Goal: Book appointment/travel/reservation

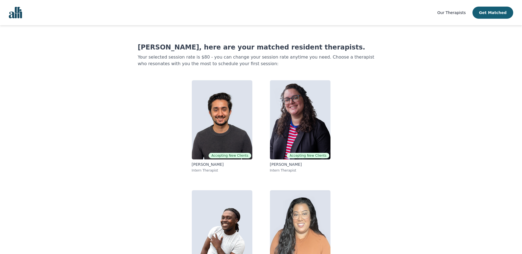
click at [459, 11] on span "Our Therapists" at bounding box center [452, 12] width 28 height 4
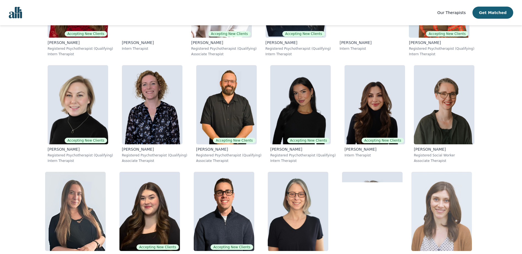
scroll to position [165, 0]
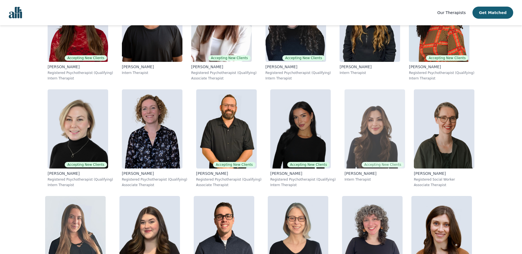
click at [345, 133] on img at bounding box center [375, 128] width 61 height 79
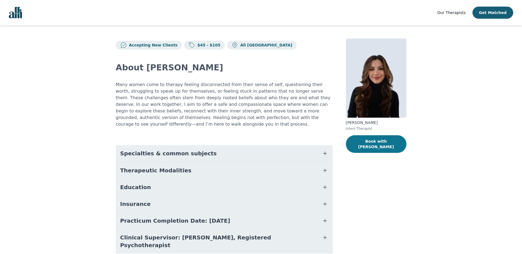
click at [375, 142] on button "Book with [PERSON_NAME]" at bounding box center [376, 144] width 61 height 18
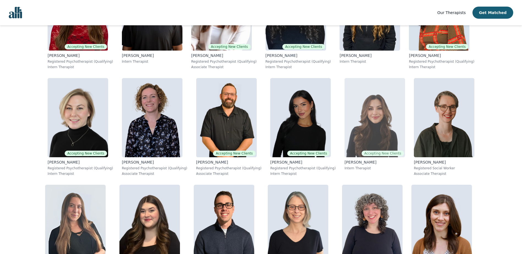
scroll to position [177, 0]
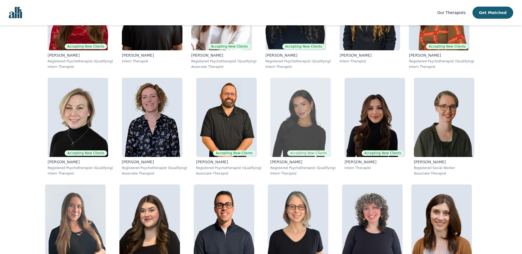
click at [270, 138] on img at bounding box center [300, 117] width 61 height 79
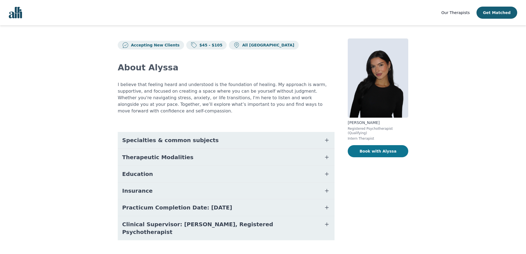
click at [373, 147] on button "Book with Alyssa" at bounding box center [378, 151] width 61 height 12
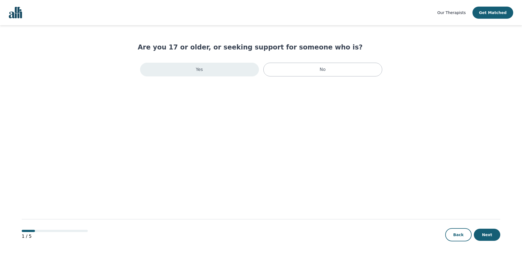
click at [208, 71] on div "Yes" at bounding box center [199, 70] width 119 height 14
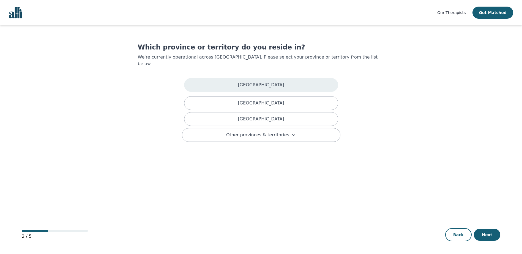
click at [262, 82] on p "[GEOGRAPHIC_DATA]" at bounding box center [261, 85] width 46 height 7
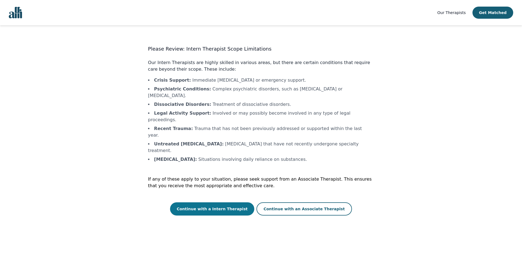
click at [232, 203] on button "Continue with a Intern Therapist" at bounding box center [212, 209] width 84 height 13
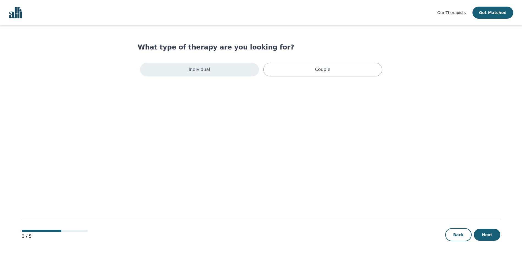
click at [216, 69] on div "Individual" at bounding box center [199, 70] width 119 height 14
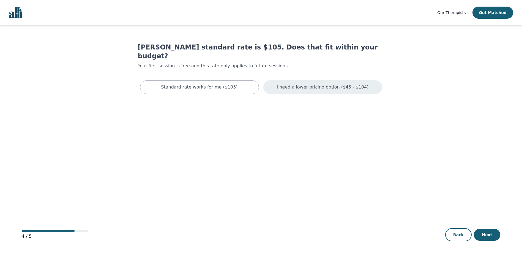
click at [314, 84] on p "I need a lower pricing option ($45 - $104)" at bounding box center [323, 87] width 92 height 7
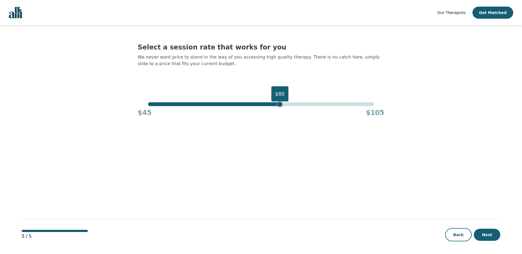
drag, startPoint x: 376, startPoint y: 105, endPoint x: 281, endPoint y: 114, distance: 95.4
click at [281, 114] on div "$80 $45 $105" at bounding box center [261, 109] width 247 height 15
click at [488, 235] on button "Next" at bounding box center [487, 235] width 26 height 12
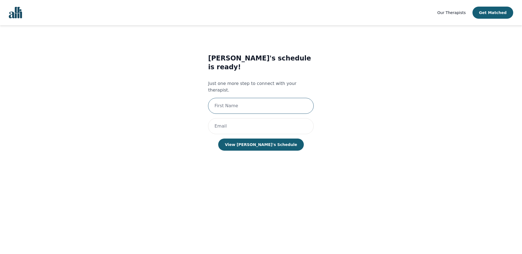
click at [232, 98] on input "text" at bounding box center [261, 106] width 106 height 16
type input "[PERSON_NAME]"
click at [268, 118] on input "[PERSON_NAME][EMAIL_ADDRESS][PERSON_NAME][PERSON_NAME][DOMAIN_NAME]" at bounding box center [261, 126] width 106 height 16
type input "l"
click at [229, 98] on input "[PERSON_NAME]" at bounding box center [261, 106] width 106 height 16
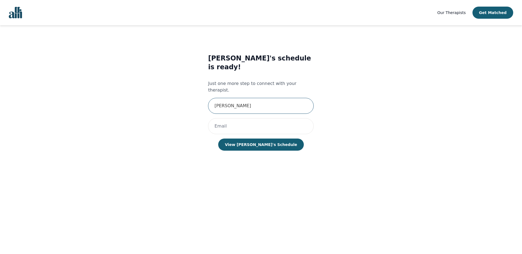
type input "[PERSON_NAME][EMAIL_ADDRESS][PERSON_NAME][PERSON_NAME][DOMAIN_NAME]"
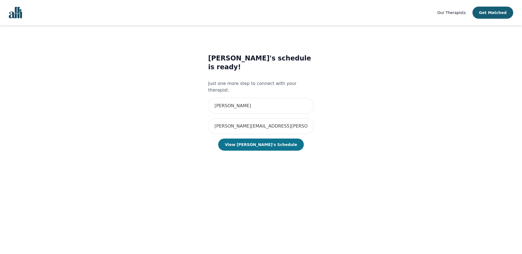
click at [260, 139] on button "View [PERSON_NAME]'s Schedule" at bounding box center [260, 145] width 85 height 12
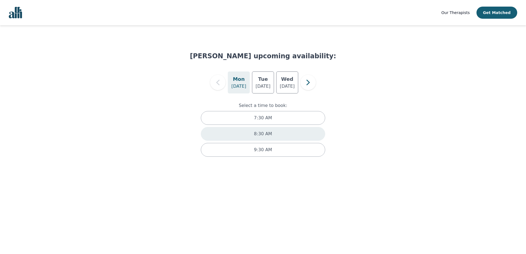
click at [262, 132] on p "8:30 AM" at bounding box center [263, 134] width 18 height 7
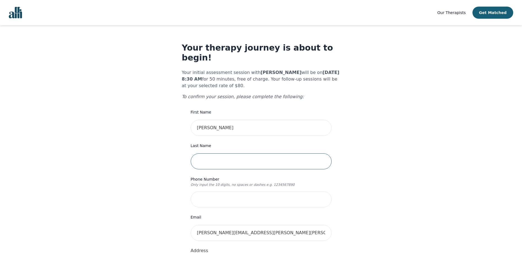
click at [227, 156] on input "text" at bounding box center [261, 162] width 141 height 16
type input "[PERSON_NAME]"
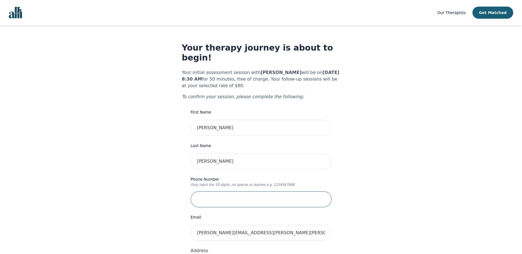
type input "4037014464"
type input "[STREET_ADDRESS]"
type input "[PERSON_NAME]"
type input "4038094463"
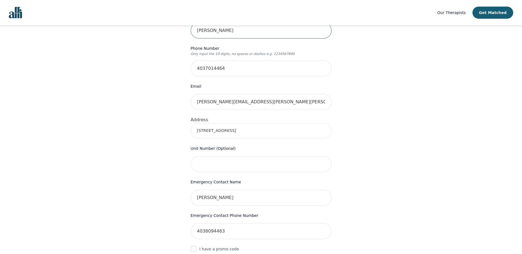
scroll to position [138, 0]
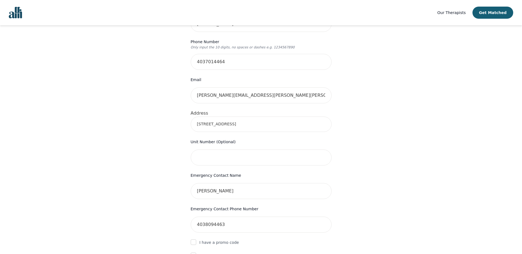
click at [270, 118] on input "[STREET_ADDRESS]" at bounding box center [261, 124] width 141 height 15
type input "[STREET_ADDRESS]"
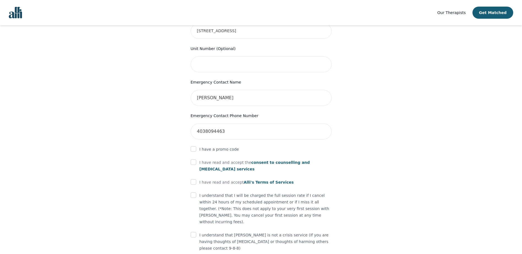
scroll to position [242, 0]
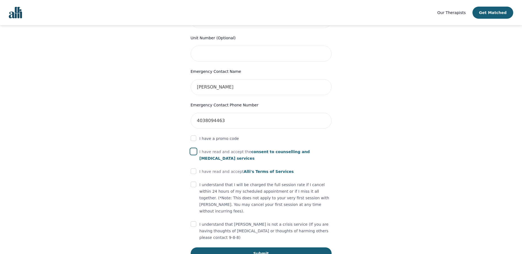
drag, startPoint x: 193, startPoint y: 141, endPoint x: 190, endPoint y: 146, distance: 5.5
click at [192, 149] on input "checkbox" at bounding box center [194, 152] width 6 height 6
checkbox input "true"
click at [192, 169] on input "checkbox" at bounding box center [194, 172] width 6 height 6
checkbox input "true"
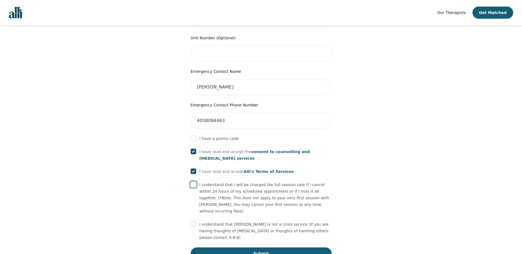
click at [194, 182] on input "checkbox" at bounding box center [194, 185] width 6 height 6
checkbox input "true"
drag, startPoint x: 195, startPoint y: 210, endPoint x: 194, endPoint y: 214, distance: 4.7
click at [195, 222] on input "checkbox" at bounding box center [194, 225] width 6 height 6
checkbox input "true"
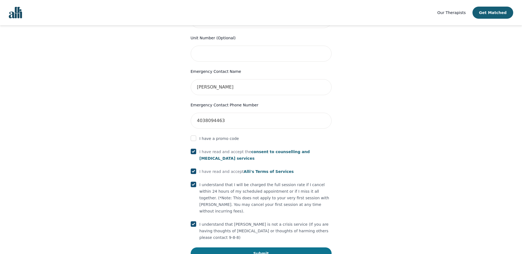
click at [259, 248] on button "Submit" at bounding box center [261, 254] width 141 height 12
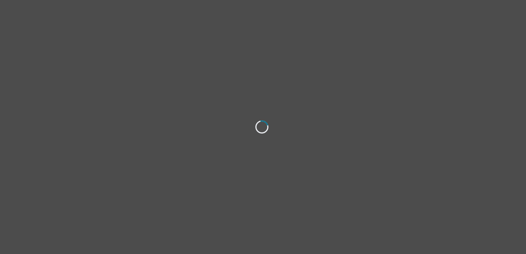
select select "[DEMOGRAPHIC_DATA]"
select select "he/him"
select select "Separated"
select select "Less than high school"
select select "Facebook"
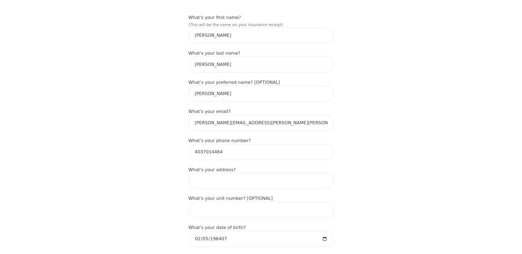
scroll to position [110, 0]
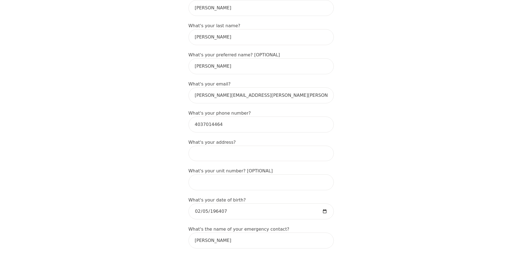
click at [209, 146] on input at bounding box center [261, 153] width 145 height 15
type input "[STREET_ADDRESS]"
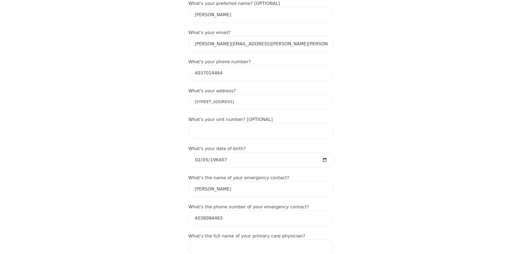
scroll to position [165, 0]
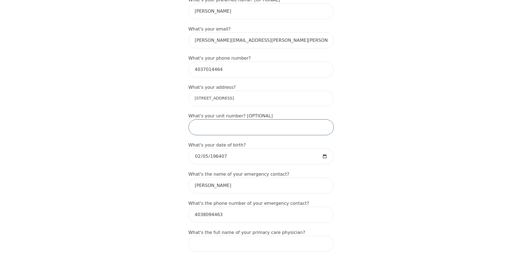
click at [221, 119] on input "text" at bounding box center [261, 127] width 145 height 16
click at [230, 149] on input "196407-02-05" at bounding box center [261, 157] width 145 height 16
type input "1964-02-05"
click at [209, 149] on input "1964-02-05" at bounding box center [261, 157] width 145 height 16
type input "1964-07-25"
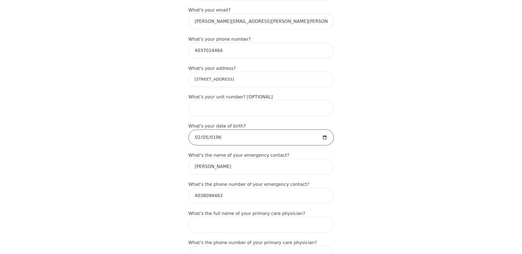
scroll to position [220, 0]
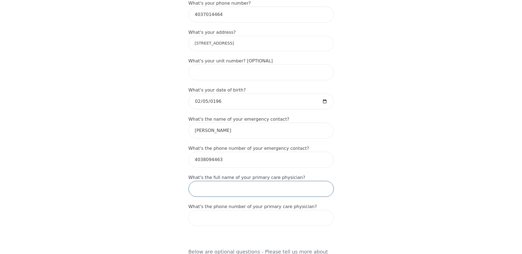
click at [219, 181] on input "text" at bounding box center [261, 189] width 145 height 16
type input "dr wilkes & brightsquid"
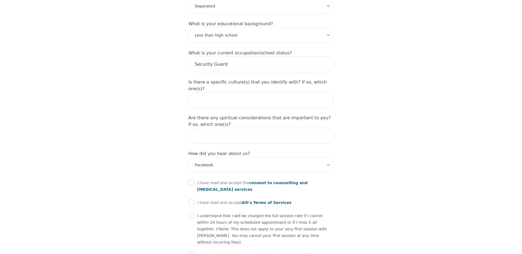
scroll to position [570, 0]
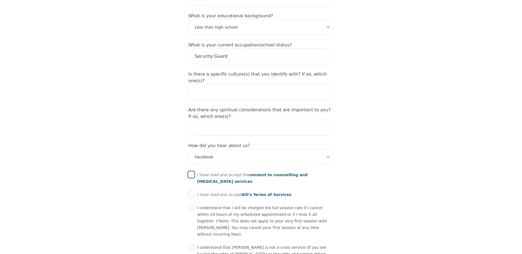
click at [191, 172] on input "checkbox" at bounding box center [192, 175] width 6 height 6
checkbox input "true"
click at [191, 192] on input "checkbox" at bounding box center [192, 195] width 6 height 6
checkbox input "true"
click at [192, 205] on input "checkbox" at bounding box center [192, 208] width 6 height 6
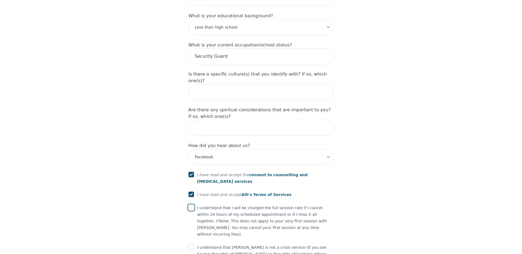
checkbox input "true"
click at [192, 245] on input "checkbox" at bounding box center [192, 248] width 6 height 6
checkbox input "true"
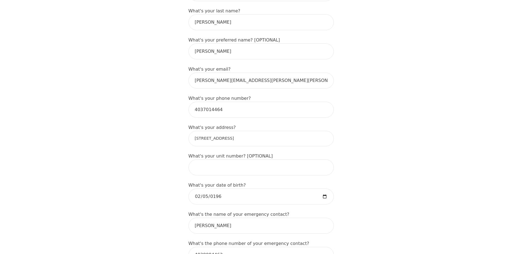
scroll to position [95, 0]
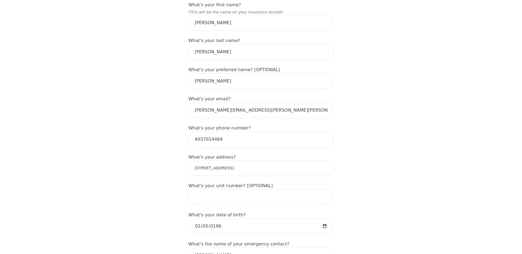
click at [302, 161] on input "[STREET_ADDRESS]" at bounding box center [261, 168] width 145 height 15
type input "[STREET_ADDRESS]"
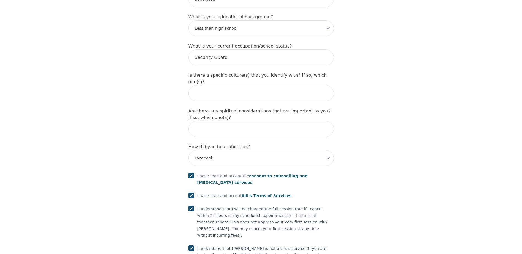
scroll to position [591, 0]
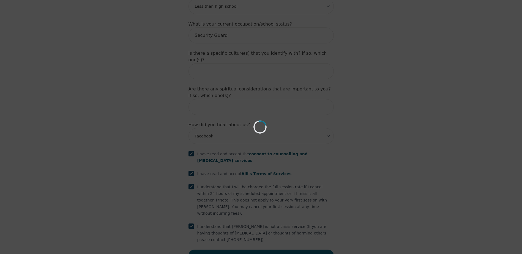
scroll to position [570, 0]
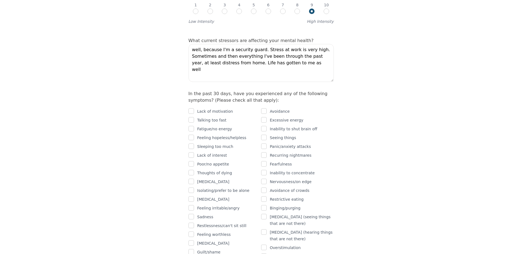
scroll to position [248, 0]
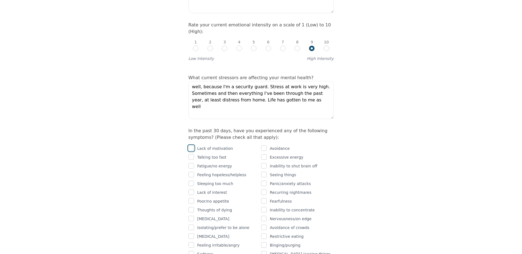
click at [191, 146] on input "checkbox" at bounding box center [192, 149] width 6 height 6
checkbox input "true"
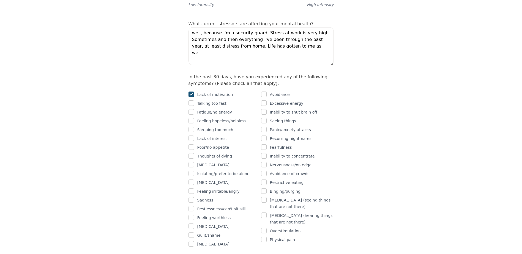
scroll to position [303, 0]
click at [191, 188] on input "checkbox" at bounding box center [192, 191] width 6 height 6
checkbox input "true"
click at [192, 196] on input "checkbox" at bounding box center [192, 199] width 6 height 6
checkbox input "true"
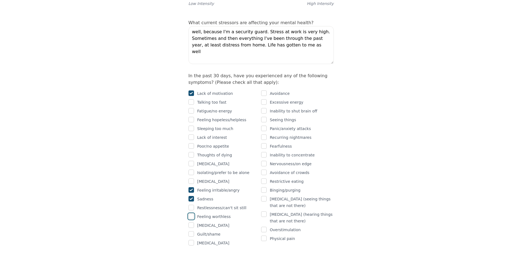
click at [192, 214] on input "checkbox" at bounding box center [192, 217] width 6 height 6
checkbox input "true"
click at [194, 232] on input "checkbox" at bounding box center [192, 235] width 6 height 6
checkbox input "true"
click at [265, 161] on input "checkbox" at bounding box center [264, 164] width 6 height 6
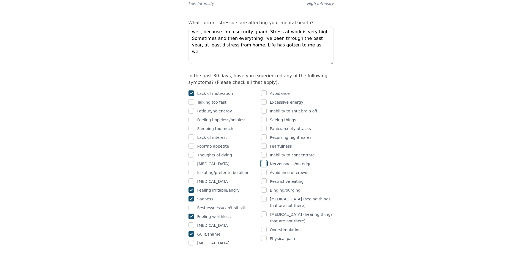
checkbox input "true"
click at [264, 236] on input "checkbox" at bounding box center [264, 239] width 6 height 6
checkbox input "true"
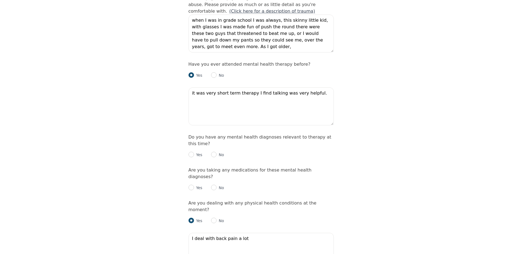
scroll to position [578, 0]
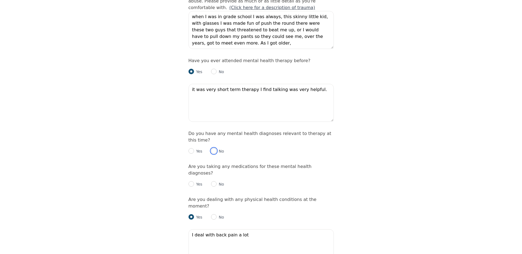
click at [214, 148] on input "radio" at bounding box center [214, 151] width 6 height 6
radio input "true"
click at [192, 181] on input "radio" at bounding box center [192, 184] width 6 height 6
radio input "true"
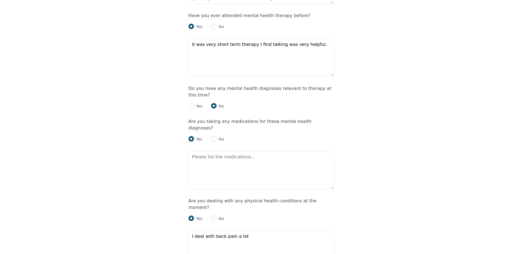
scroll to position [633, 0]
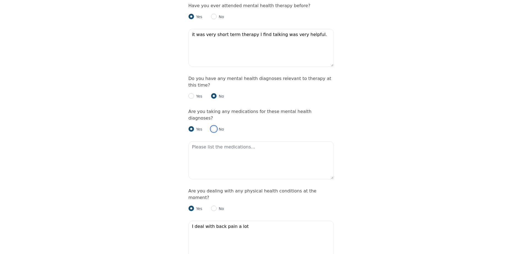
click at [214, 126] on input "radio" at bounding box center [214, 129] width 6 height 6
radio input "true"
radio input "false"
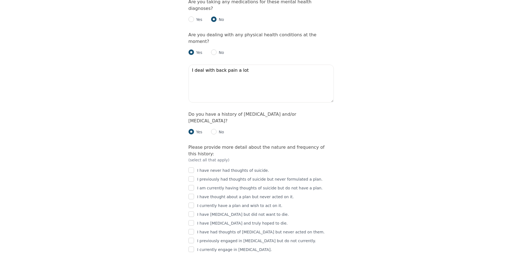
scroll to position [743, 0]
click at [192, 167] on input "checkbox" at bounding box center [192, 170] width 6 height 6
drag, startPoint x: 191, startPoint y: 106, endPoint x: 191, endPoint y: 111, distance: 4.7
click at [191, 167] on input "checkbox" at bounding box center [192, 170] width 6 height 6
checkbox input "false"
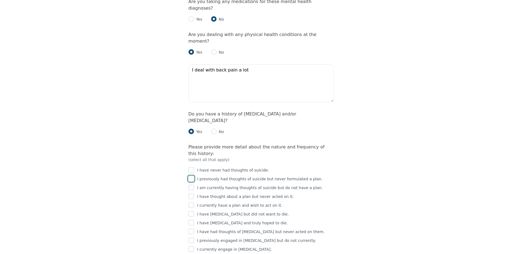
click at [193, 176] on input "checkbox" at bounding box center [192, 179] width 6 height 6
checkbox input "true"
click at [191, 211] on input "checkbox" at bounding box center [192, 214] width 6 height 6
checkbox input "true"
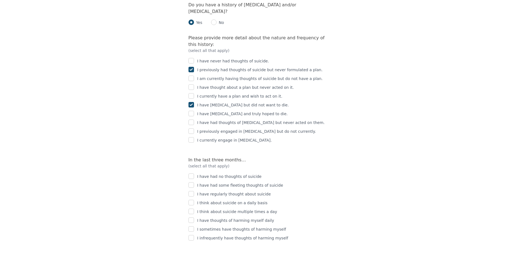
scroll to position [854, 0]
click at [193, 182] on input "checkbox" at bounding box center [192, 185] width 6 height 6
checkbox input "true"
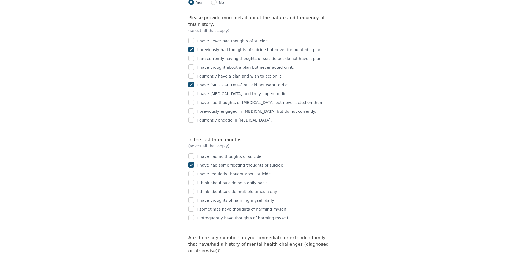
scroll to position [936, 0]
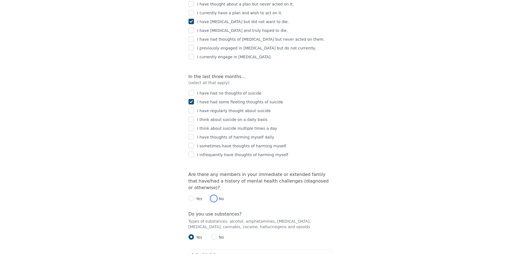
click at [214, 196] on input "radio" at bounding box center [214, 199] width 6 height 6
radio input "true"
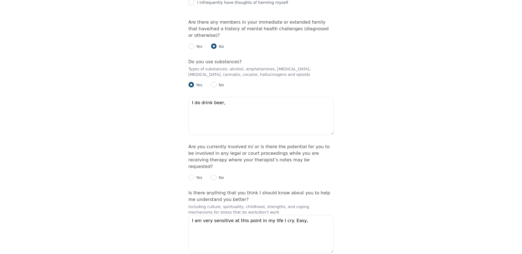
scroll to position [1091, 0]
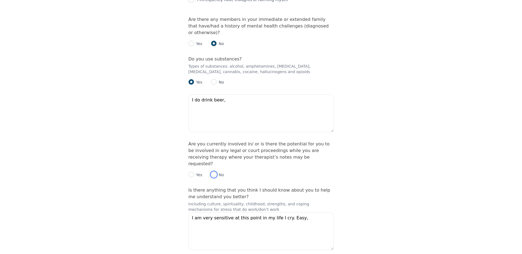
click at [213, 172] on input "radio" at bounding box center [214, 175] width 6 height 6
radio input "true"
checkbox input "true"
